Goal: Task Accomplishment & Management: Manage account settings

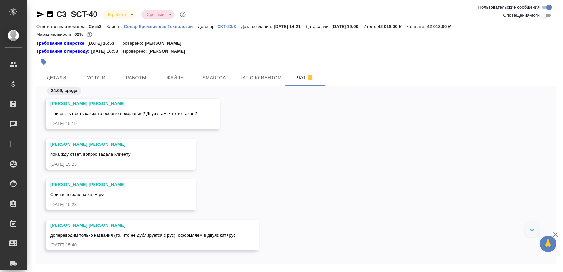
scroll to position [2638, 0]
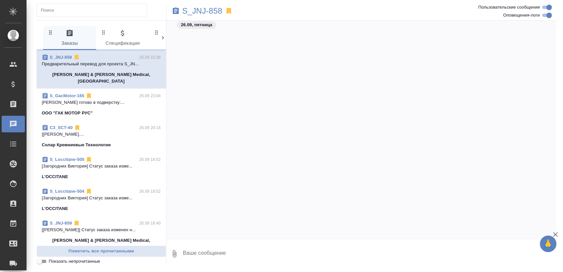
scroll to position [10032, 0]
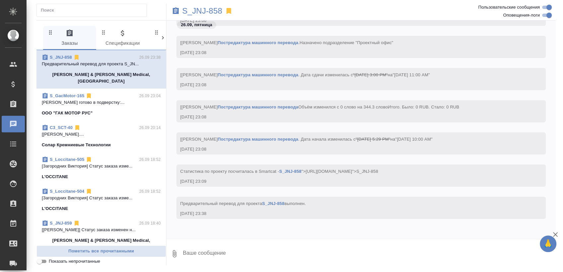
click at [105, 110] on div "ООО "ГАК МОТОР РУС"" at bounding box center [101, 113] width 119 height 7
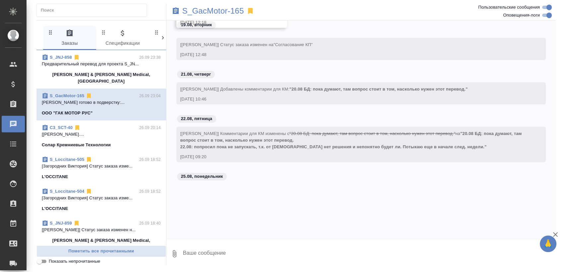
scroll to position [54056, 0]
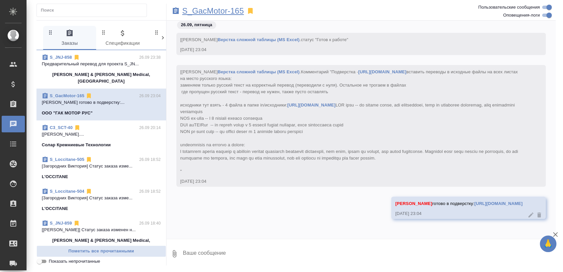
click at [218, 11] on p "S_GacMotor-165" at bounding box center [214, 11] width 62 height 7
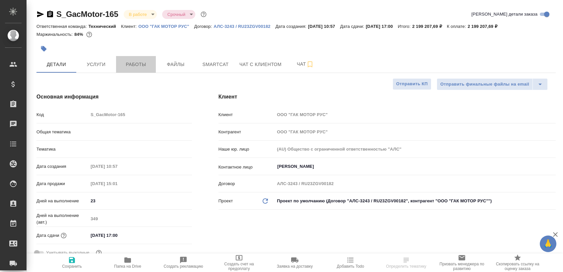
select select "RU"
click at [139, 60] on span "Работы" at bounding box center [136, 64] width 32 height 8
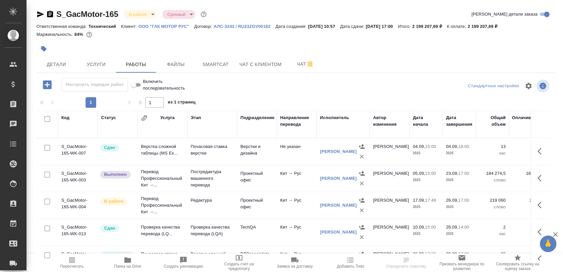
drag, startPoint x: 563, startPoint y: 163, endPoint x: 563, endPoint y: 183, distance: 19.9
click at [563, 183] on html "🙏 .cls-1 fill:#fff; AWATERA Sergeeva Anastasia Клиенты Спецификации Заказы 0 Ча…" at bounding box center [281, 136] width 563 height 272
drag, startPoint x: 556, startPoint y: 192, endPoint x: 549, endPoint y: 187, distance: 8.5
click at [549, 188] on div "S_GacMotor-165 В работе inProgress Срочный urgent Кратко детали заказа Ответств…" at bounding box center [296, 138] width 527 height 277
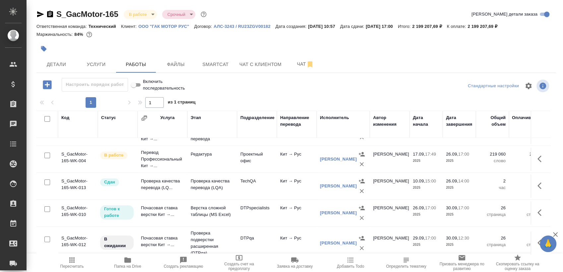
scroll to position [51, 0]
click at [296, 62] on span "Чат" at bounding box center [306, 64] width 32 height 8
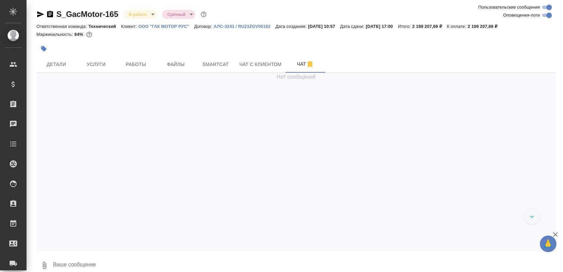
scroll to position [14021, 0]
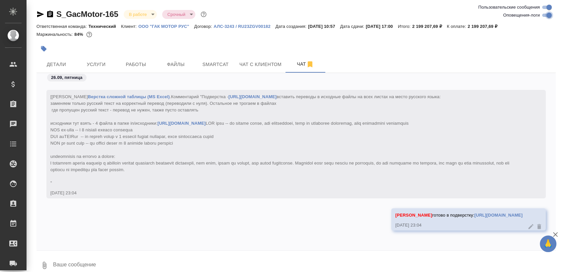
click at [549, 13] on input "Оповещения-логи" at bounding box center [550, 15] width 24 height 8
checkbox input "false"
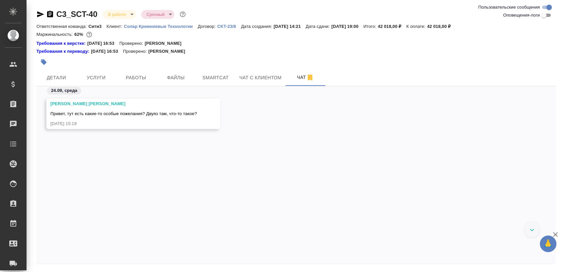
scroll to position [2638, 0]
